Goal: Transaction & Acquisition: Purchase product/service

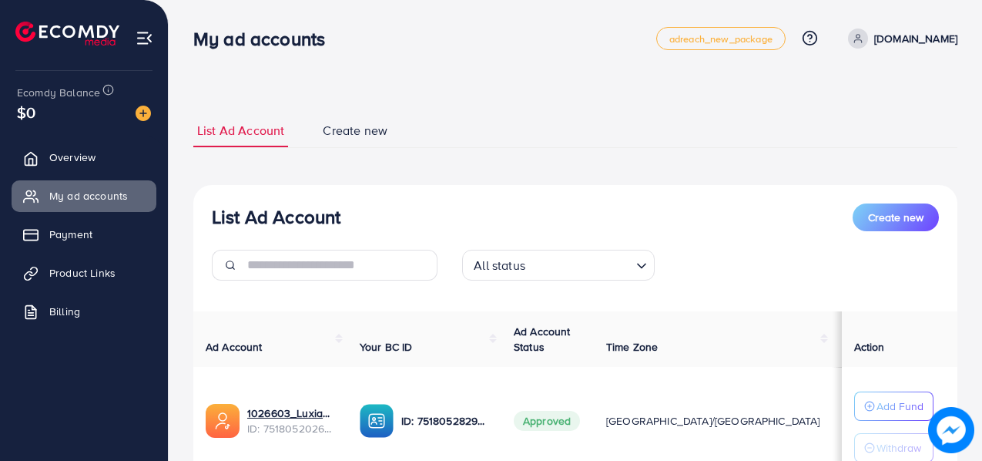
scroll to position [124, 0]
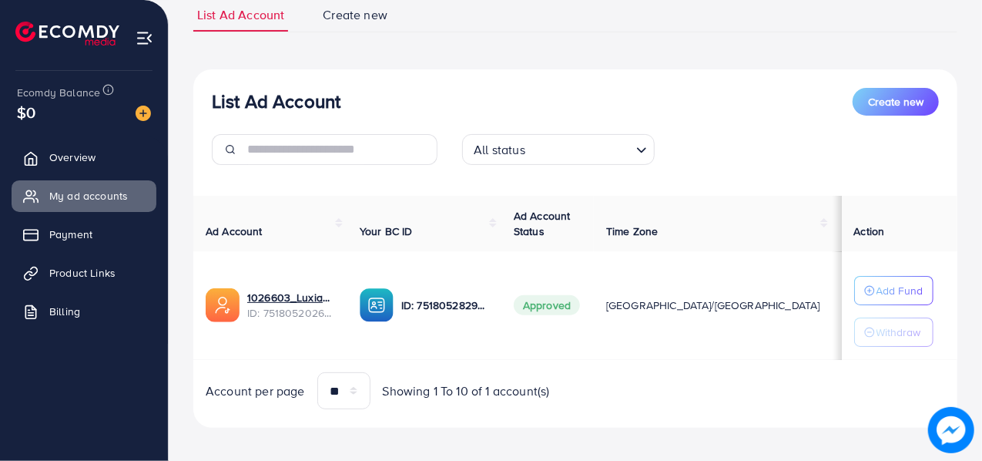
scroll to position [116, 0]
click at [91, 273] on span "Product Links" at bounding box center [86, 272] width 66 height 15
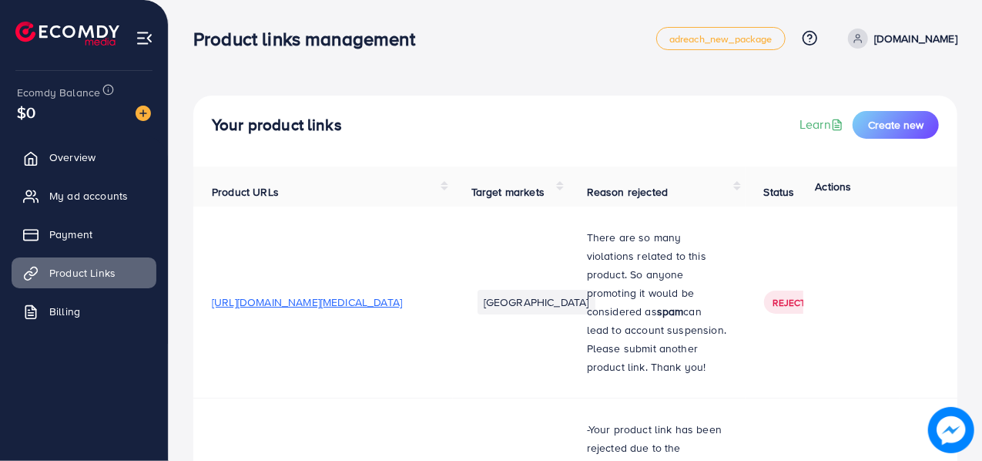
click at [83, 250] on ul "Overview My ad accounts Payment Product Links Billing" at bounding box center [84, 239] width 168 height 207
click at [119, 195] on span "My ad accounts" at bounding box center [92, 195] width 79 height 15
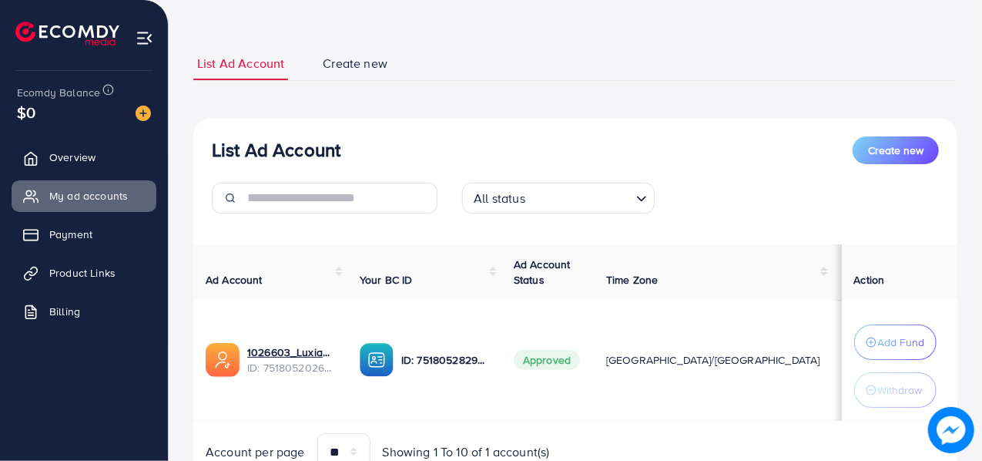
scroll to position [74, 0]
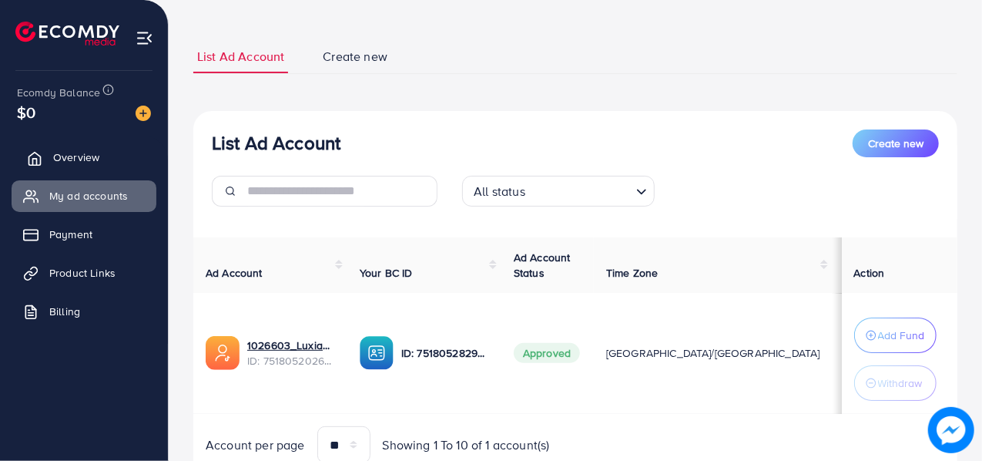
click at [100, 150] on link "Overview" at bounding box center [84, 157] width 145 height 31
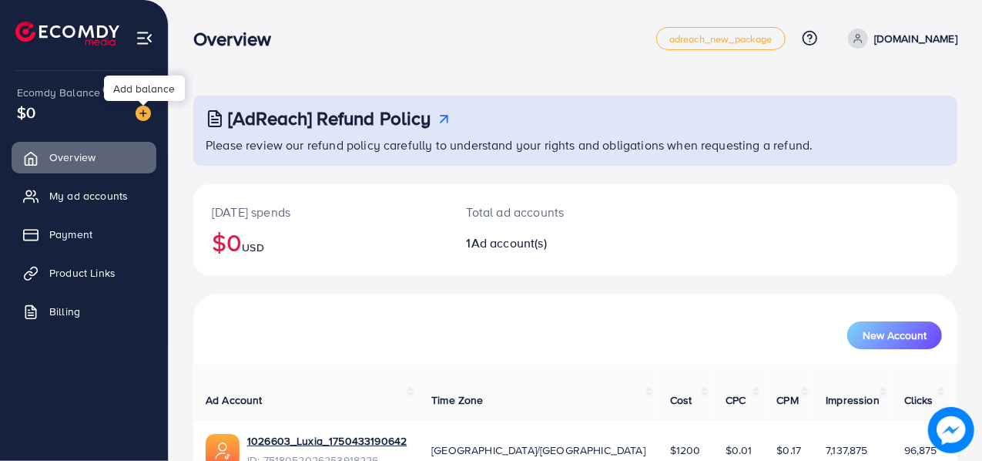
click at [146, 115] on img at bounding box center [143, 113] width 15 height 15
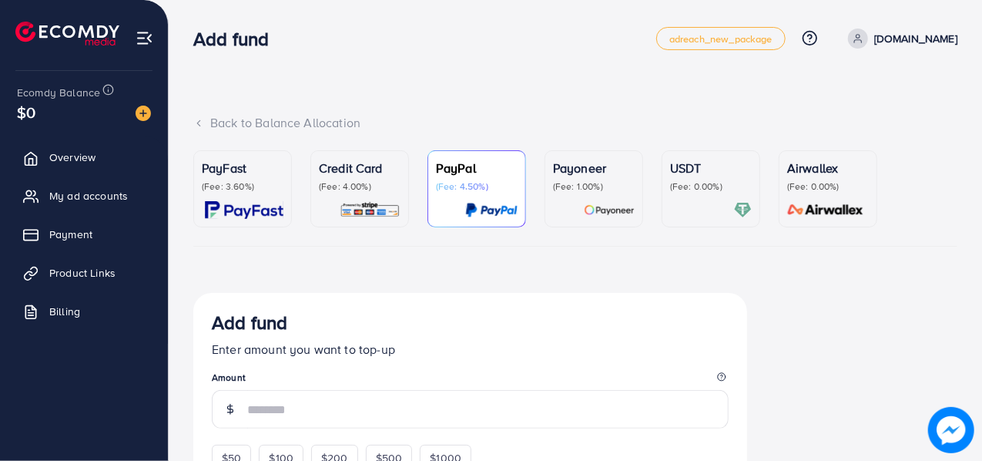
click at [229, 161] on p "PayFast" at bounding box center [243, 168] width 82 height 18
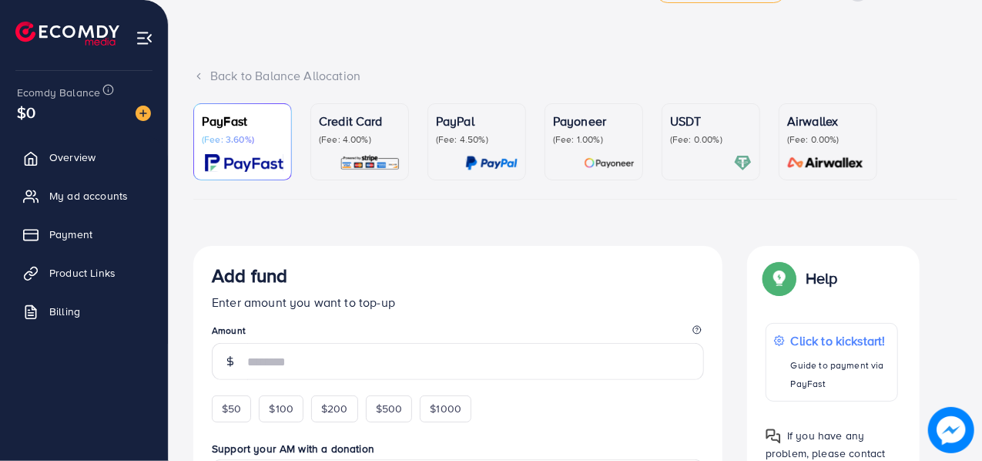
scroll to position [51, 0]
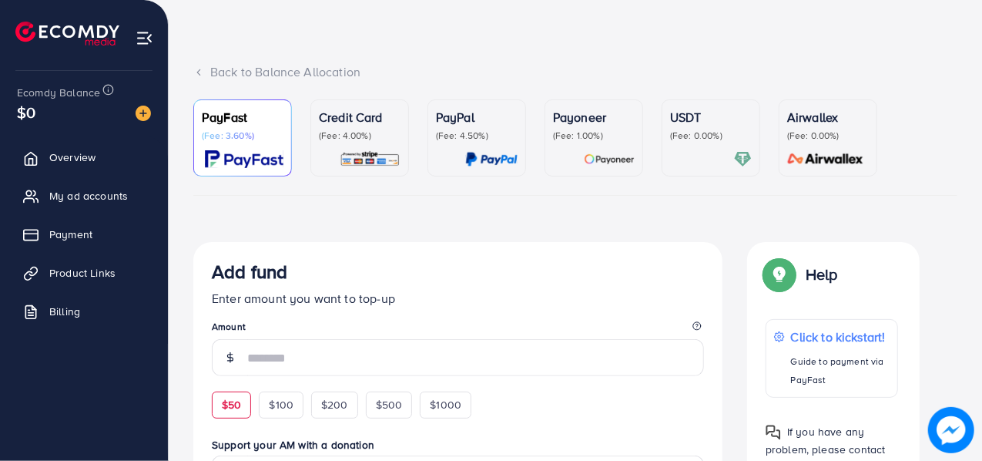
click at [237, 414] on div "$50" at bounding box center [231, 404] width 39 height 26
type input "**"
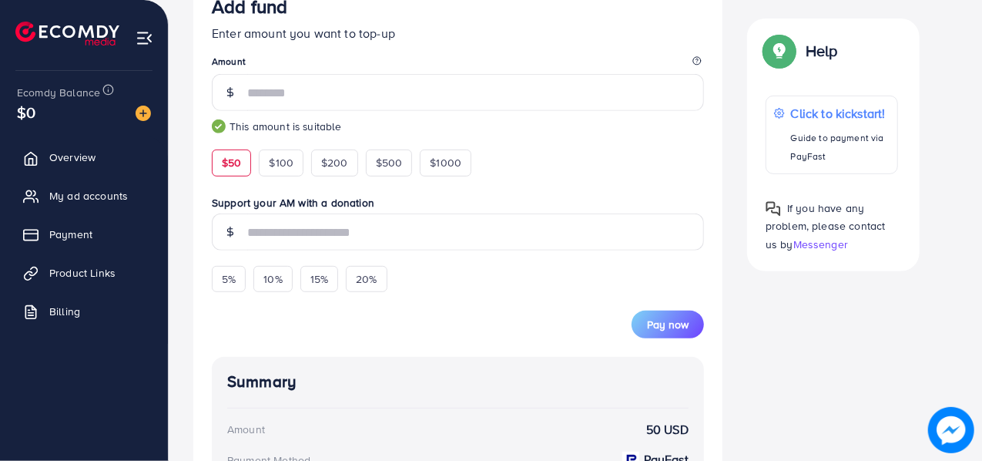
scroll to position [319, 0]
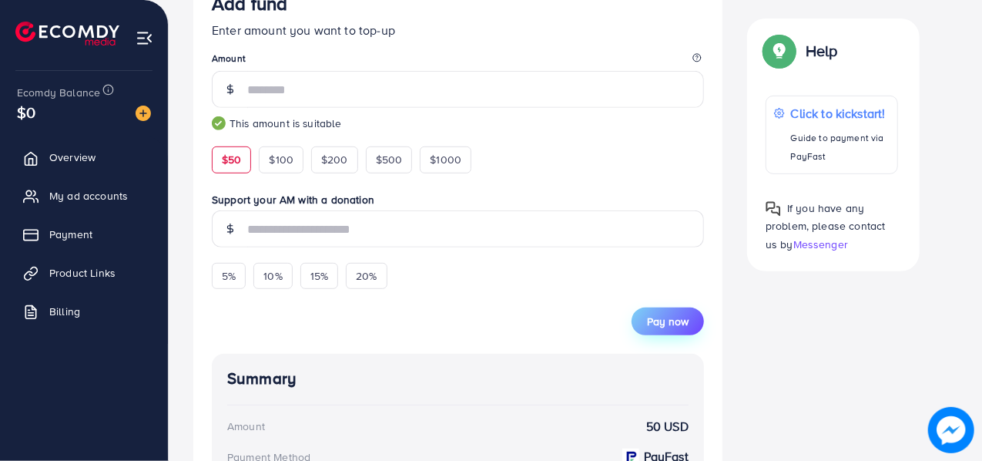
click at [659, 323] on span "Pay now" at bounding box center [668, 321] width 42 height 15
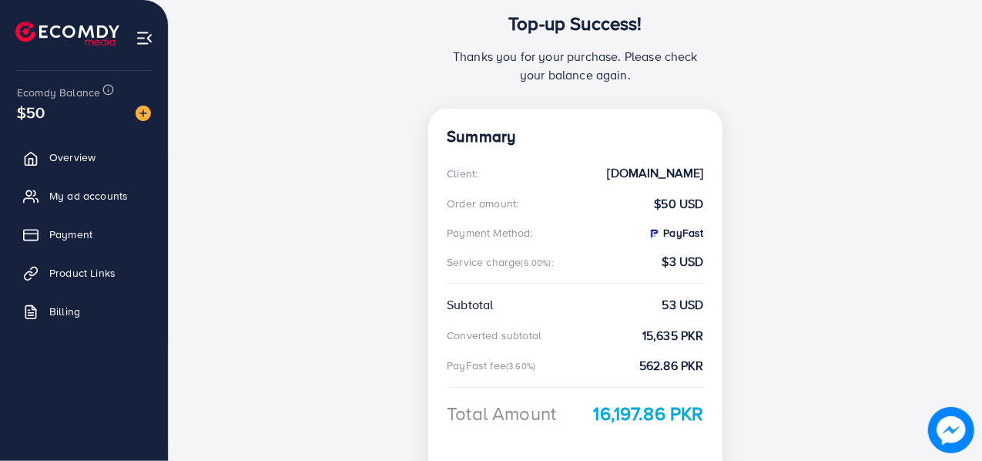
scroll to position [202, 0]
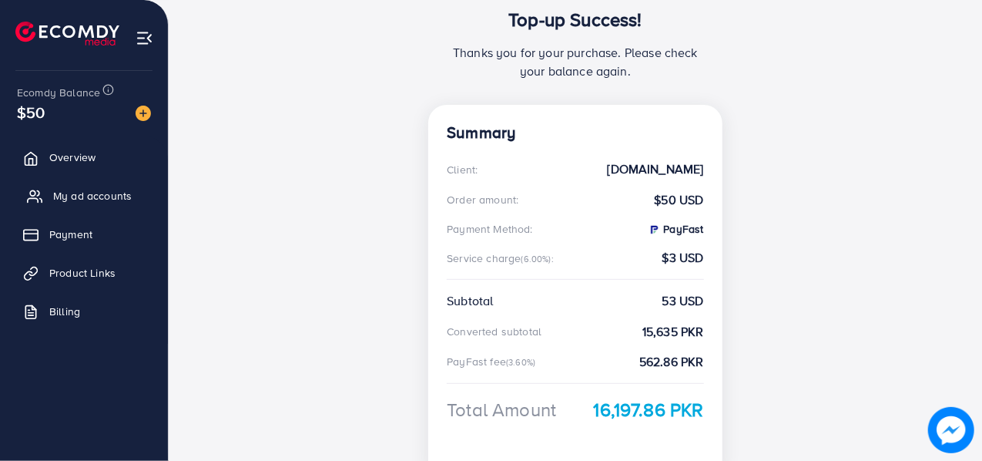
click at [48, 190] on link "My ad accounts" at bounding box center [84, 195] width 145 height 31
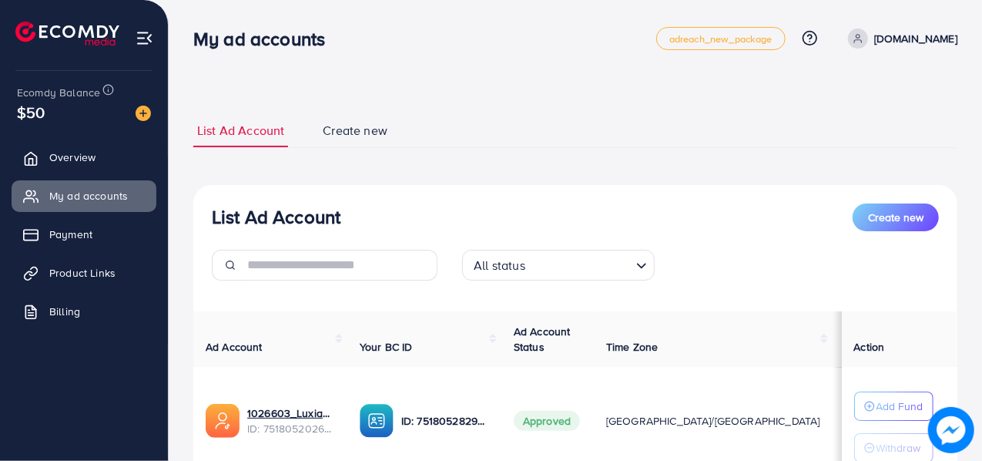
scroll to position [124, 0]
